Goal: Transaction & Acquisition: Obtain resource

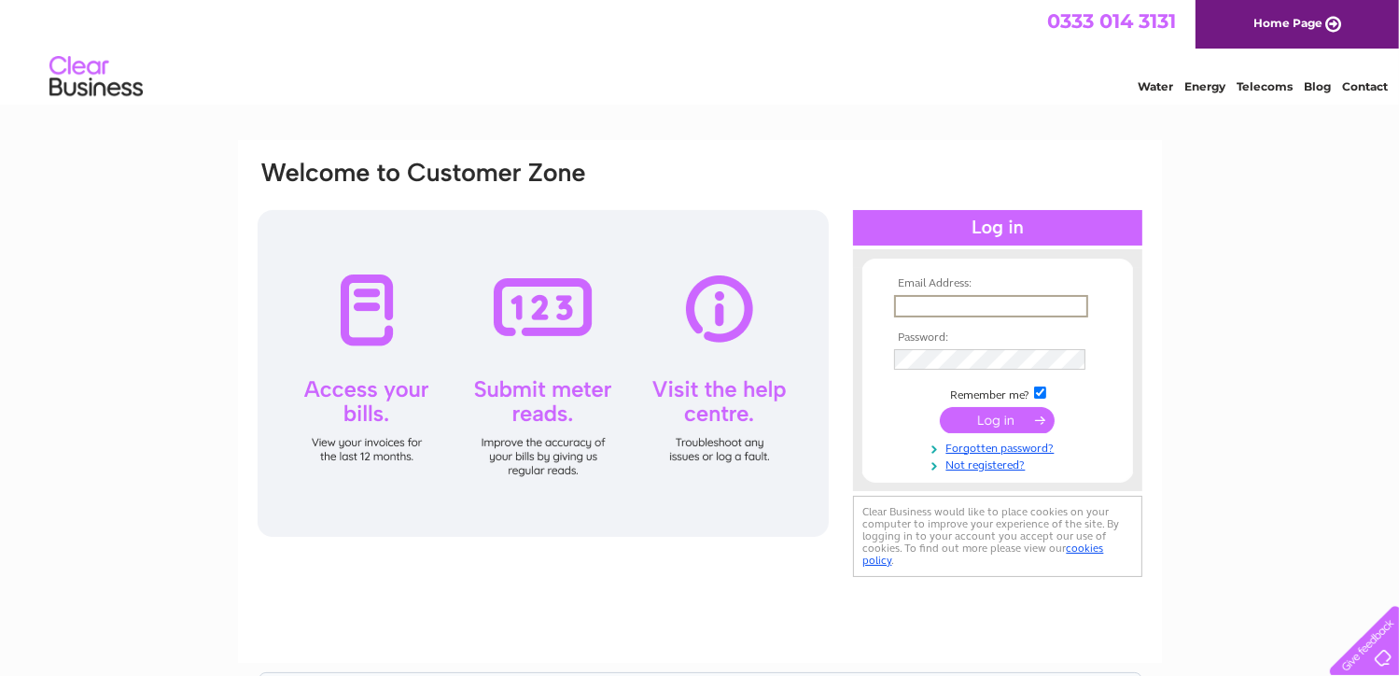
click at [935, 305] on input "text" at bounding box center [991, 306] width 194 height 22
type input "clairewright@smailesgoldie.co.uk"
click at [940, 406] on input "submit" at bounding box center [997, 419] width 115 height 26
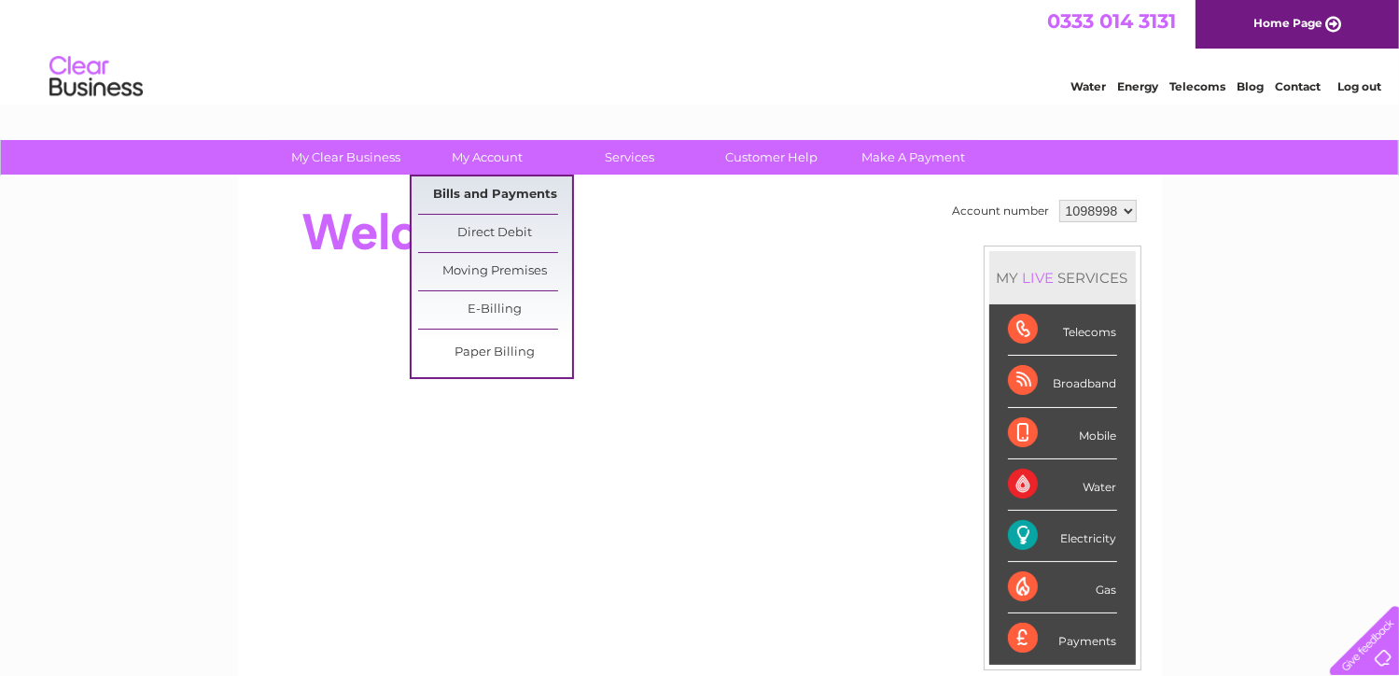
click at [508, 192] on link "Bills and Payments" at bounding box center [495, 194] width 154 height 37
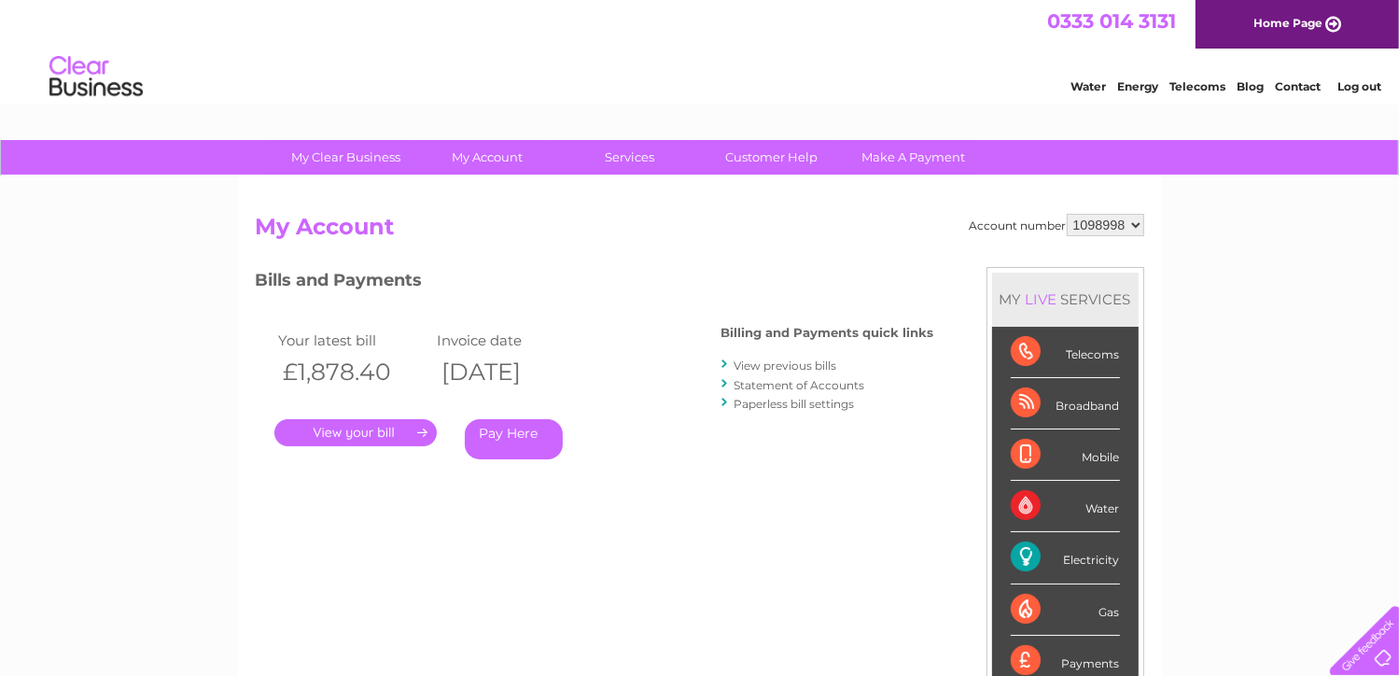
click at [342, 430] on link "." at bounding box center [355, 432] width 162 height 27
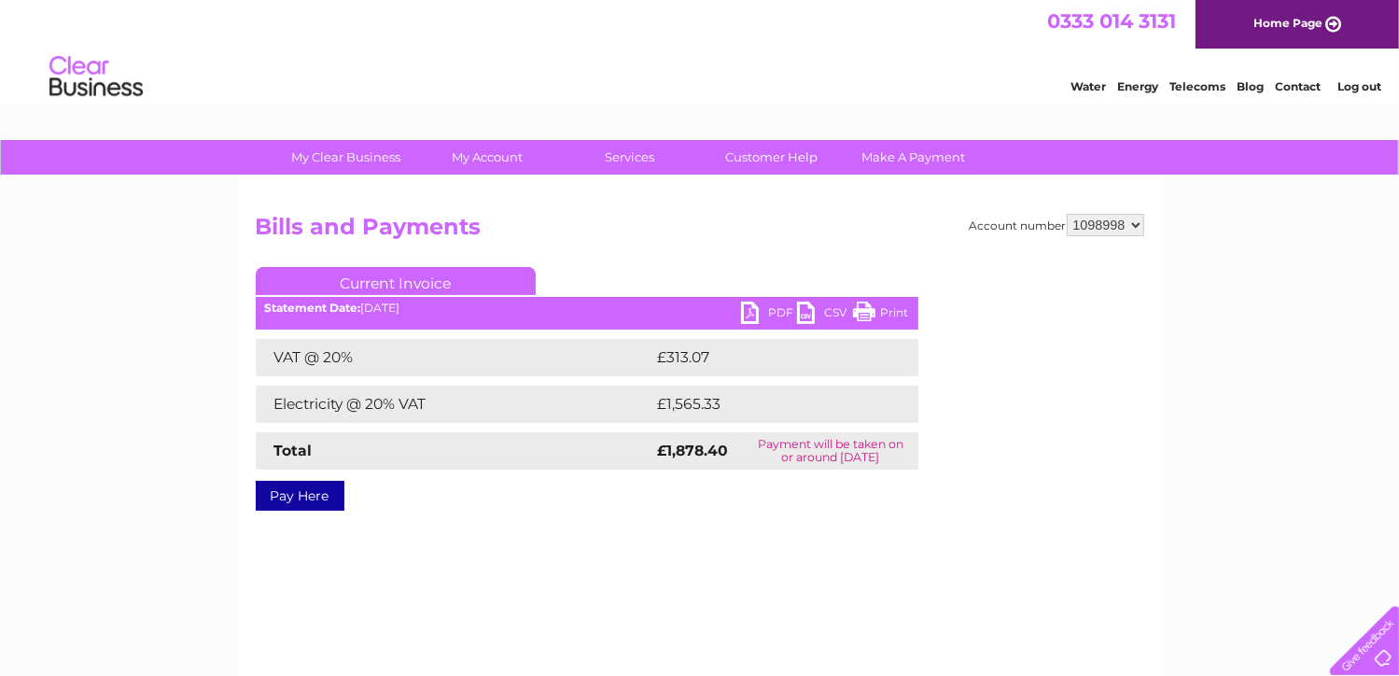
click at [747, 314] on link "PDF" at bounding box center [769, 314] width 56 height 27
click at [1134, 226] on select "1098998 1099005 1099038" at bounding box center [1105, 225] width 77 height 22
select select "1099038"
click at [1067, 214] on select "1098998 1099005 1099038" at bounding box center [1105, 225] width 77 height 22
click at [1134, 224] on select "1098998 1099005 1099038" at bounding box center [1105, 225] width 77 height 22
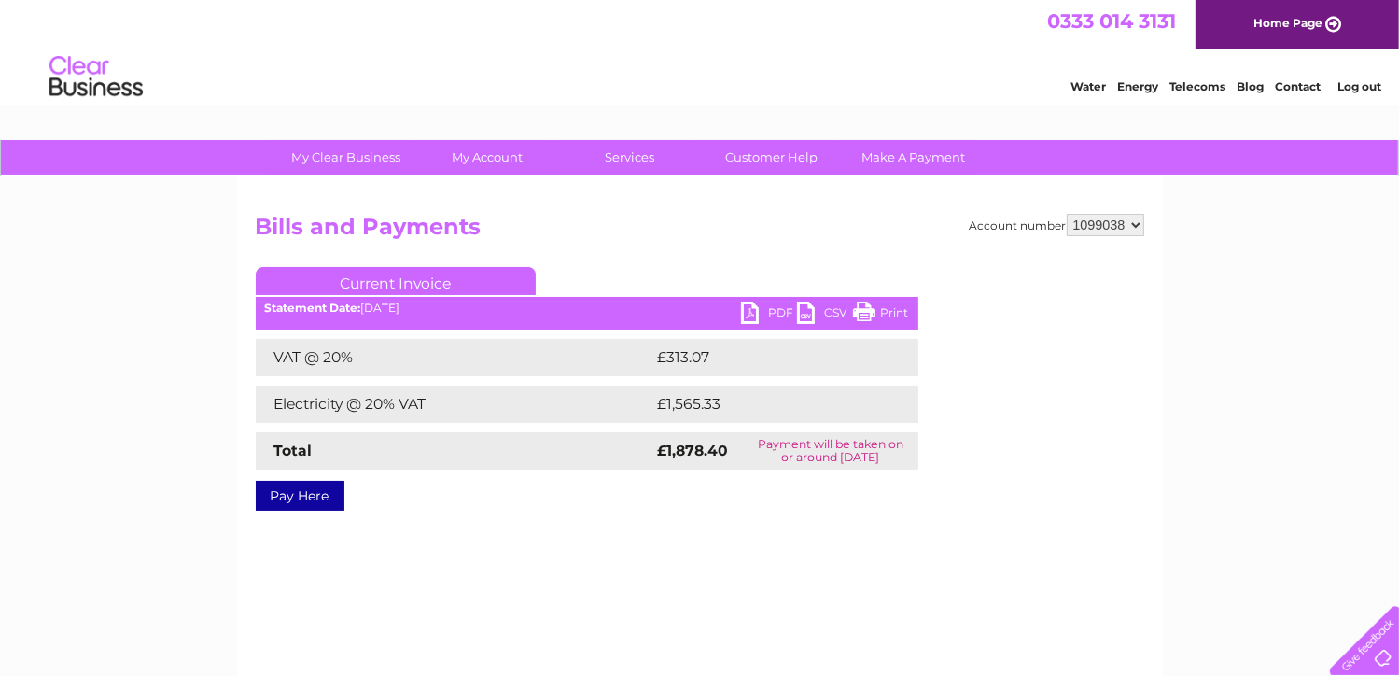
click at [1067, 214] on select "1098998 1099005 1099038" at bounding box center [1105, 225] width 77 height 22
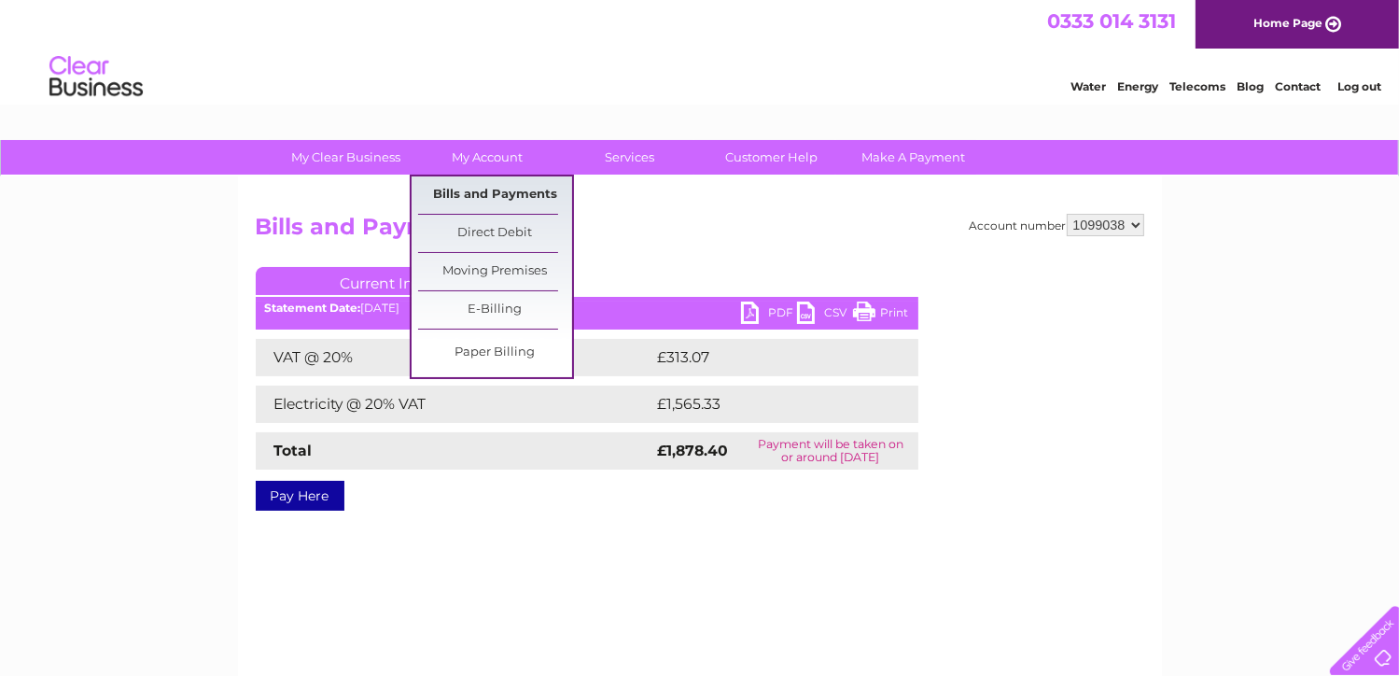
click at [496, 193] on link "Bills and Payments" at bounding box center [495, 194] width 154 height 37
click at [497, 190] on link "Bills and Payments" at bounding box center [495, 194] width 154 height 37
click at [459, 191] on link "Bills and Payments" at bounding box center [495, 194] width 154 height 37
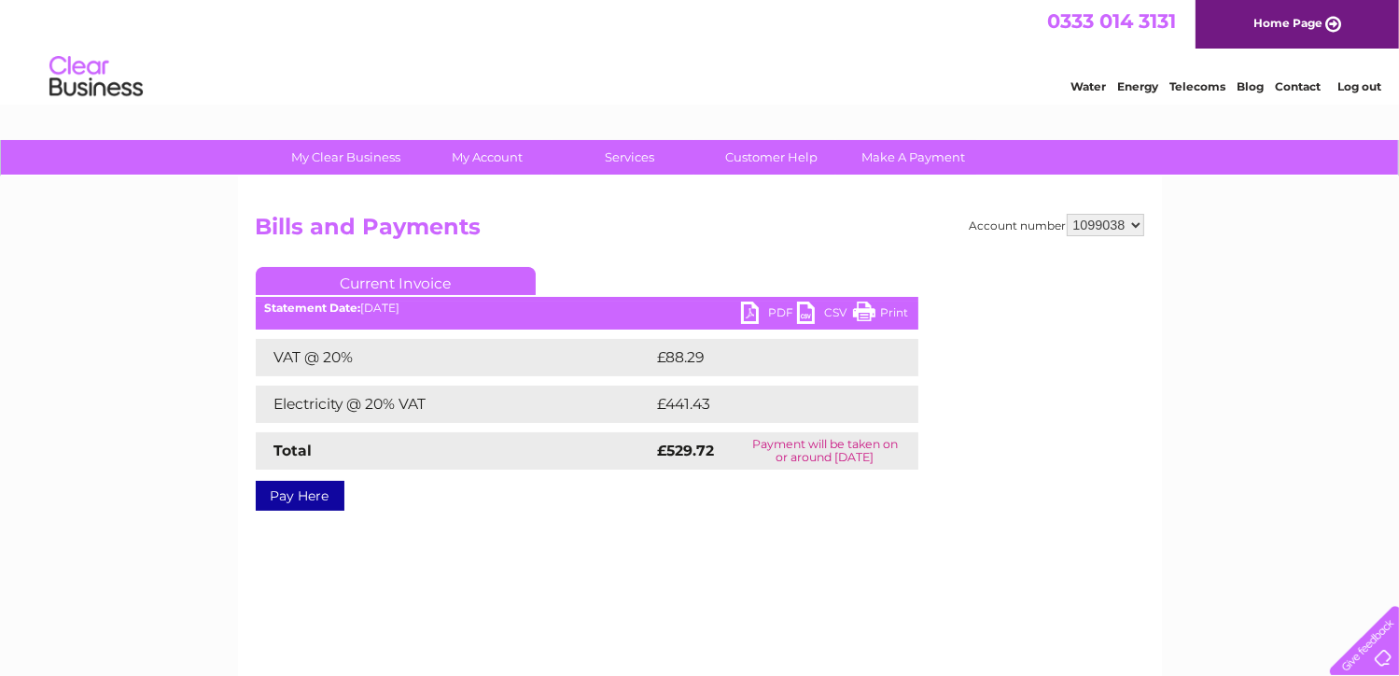
click at [748, 311] on link "PDF" at bounding box center [769, 314] width 56 height 27
click at [1306, 257] on div "My Clear Business Login Details My Details My Preferences Link Account My Accou…" at bounding box center [699, 579] width 1399 height 878
click at [1351, 87] on link "Log out" at bounding box center [1359, 86] width 44 height 14
